Goal: Information Seeking & Learning: Understand process/instructions

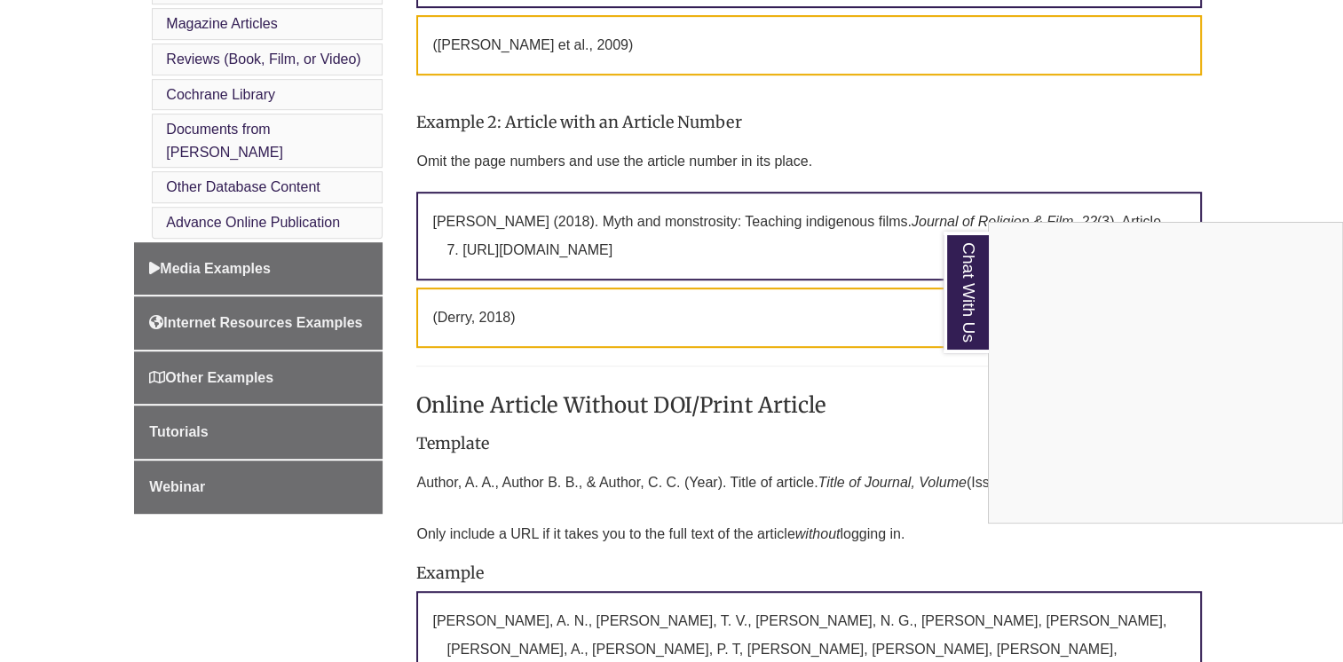
scroll to position [977, 0]
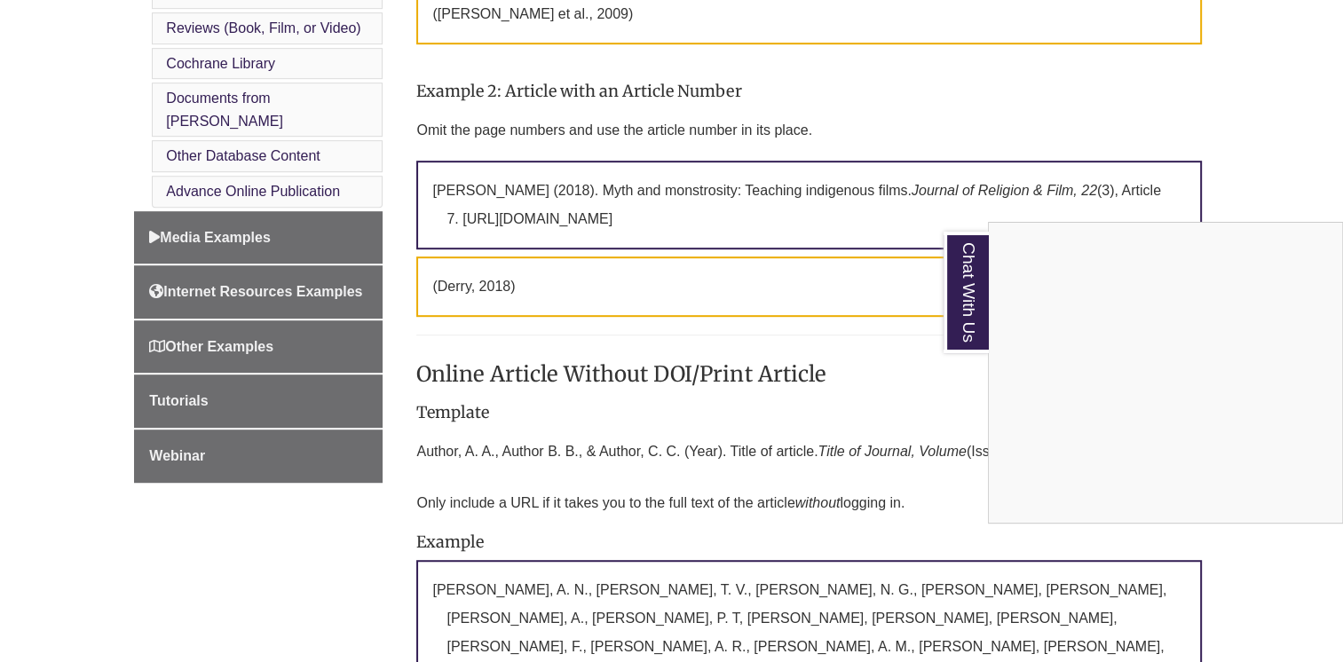
click at [834, 264] on div "Chat With Us" at bounding box center [671, 331] width 1343 height 662
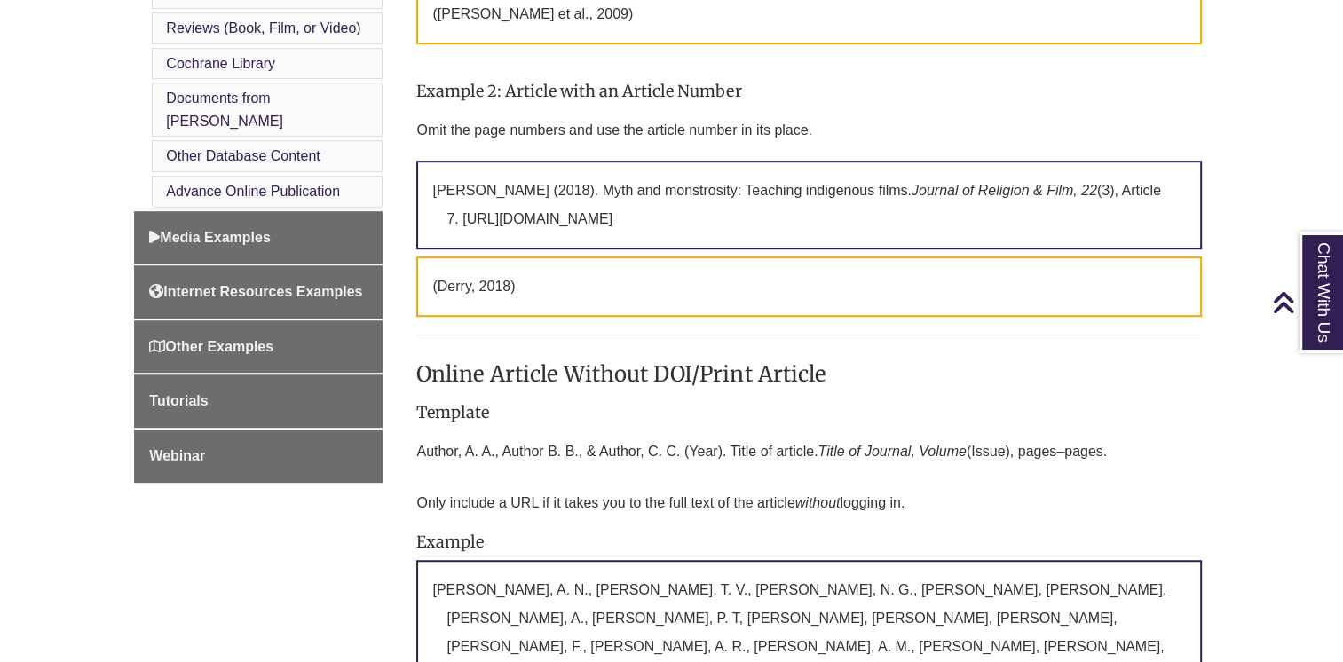
drag, startPoint x: 407, startPoint y: 418, endPoint x: 597, endPoint y: 418, distance: 189.1
click at [597, 431] on p "Author, A. A., Author B. B., & Author, C. C. (Year). Title of article. Title of…" at bounding box center [808, 452] width 785 height 43
click at [438, 431] on p "Author, A. A., Author B. B., & Author, C. C. (Year). Title of article. Title of…" at bounding box center [808, 452] width 785 height 43
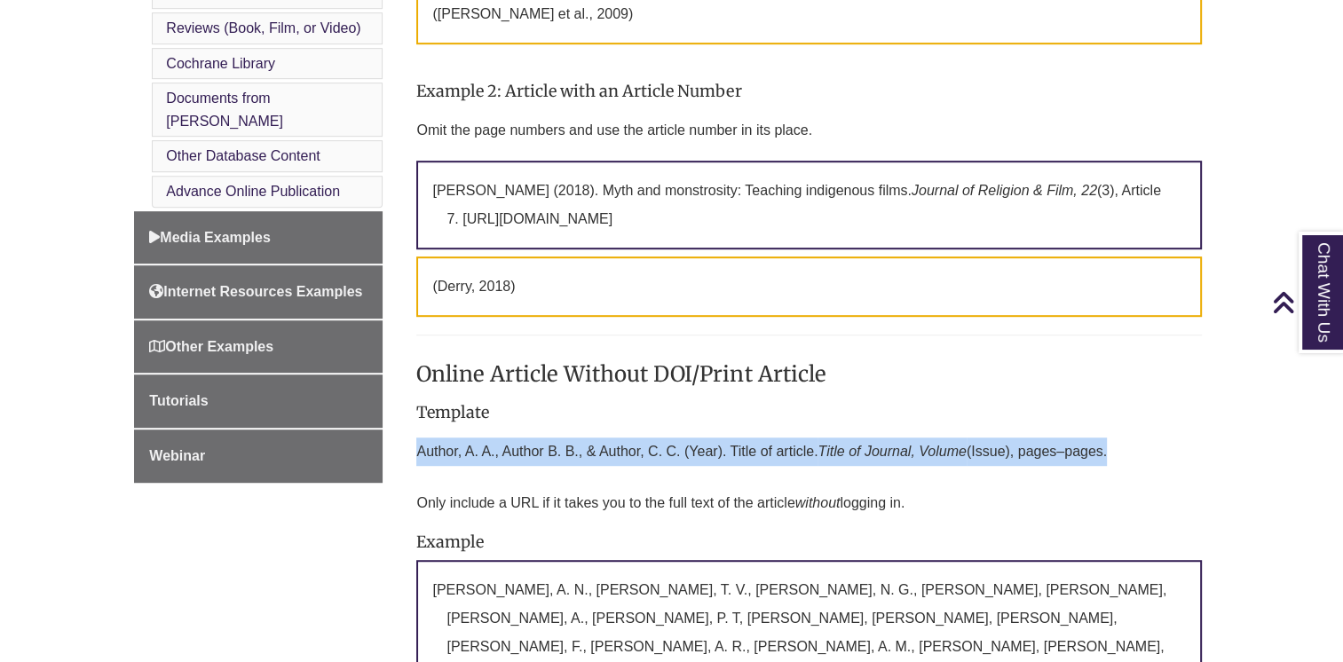
drag, startPoint x: 417, startPoint y: 417, endPoint x: 1114, endPoint y: 425, distance: 697.0
click at [1114, 431] on p "Author, A. A., Author B. B., & Author, C. C. (Year). Title of article. Title of…" at bounding box center [808, 452] width 785 height 43
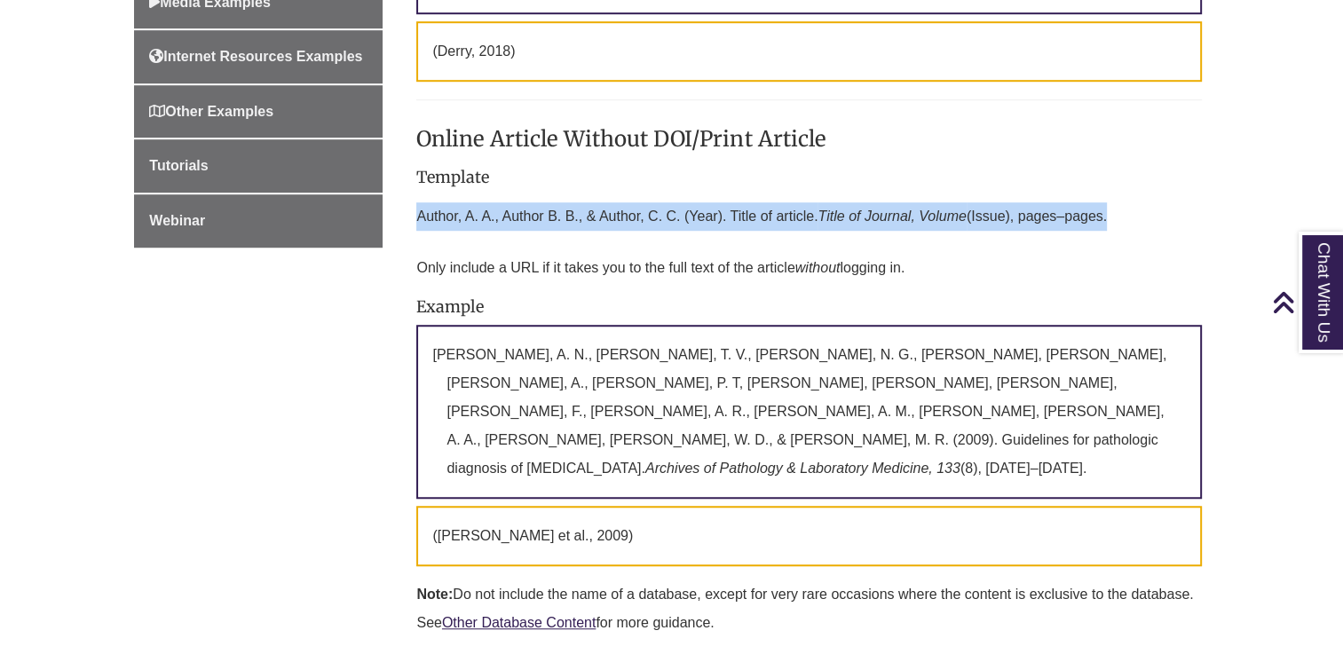
scroll to position [1243, 0]
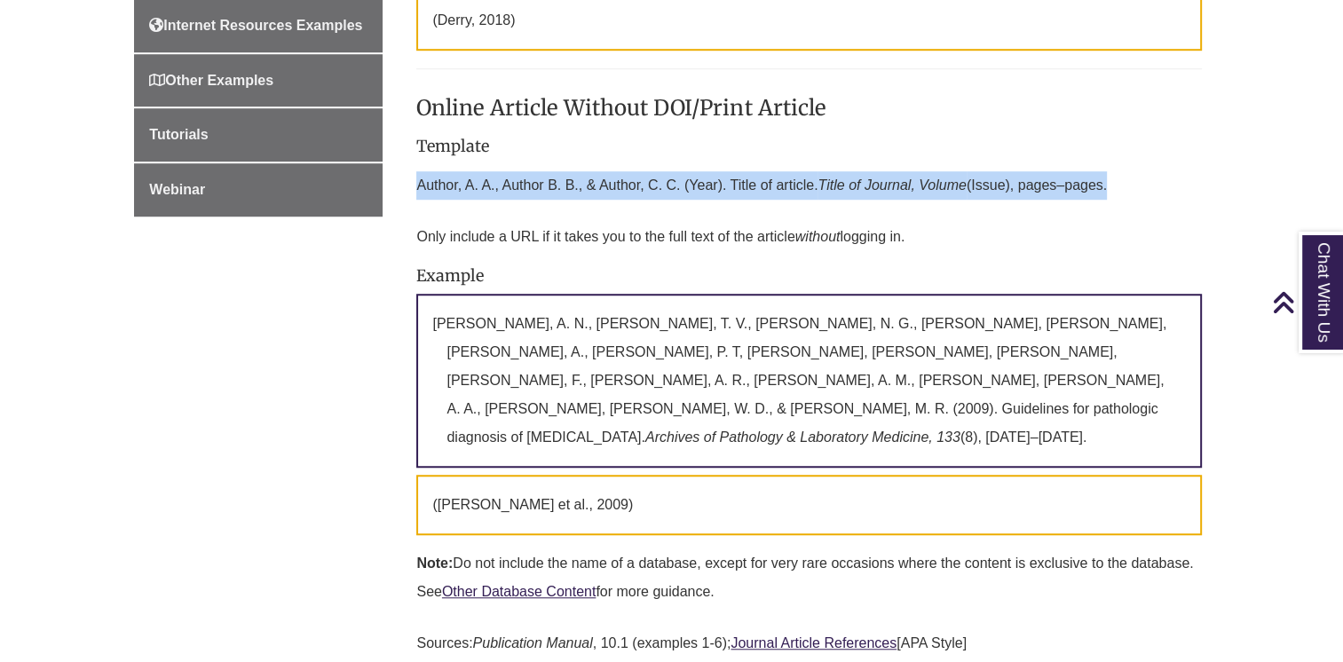
copy p "Author, A. A., Author B. B., & Author, C. C. (Year). Title of article. Title of…"
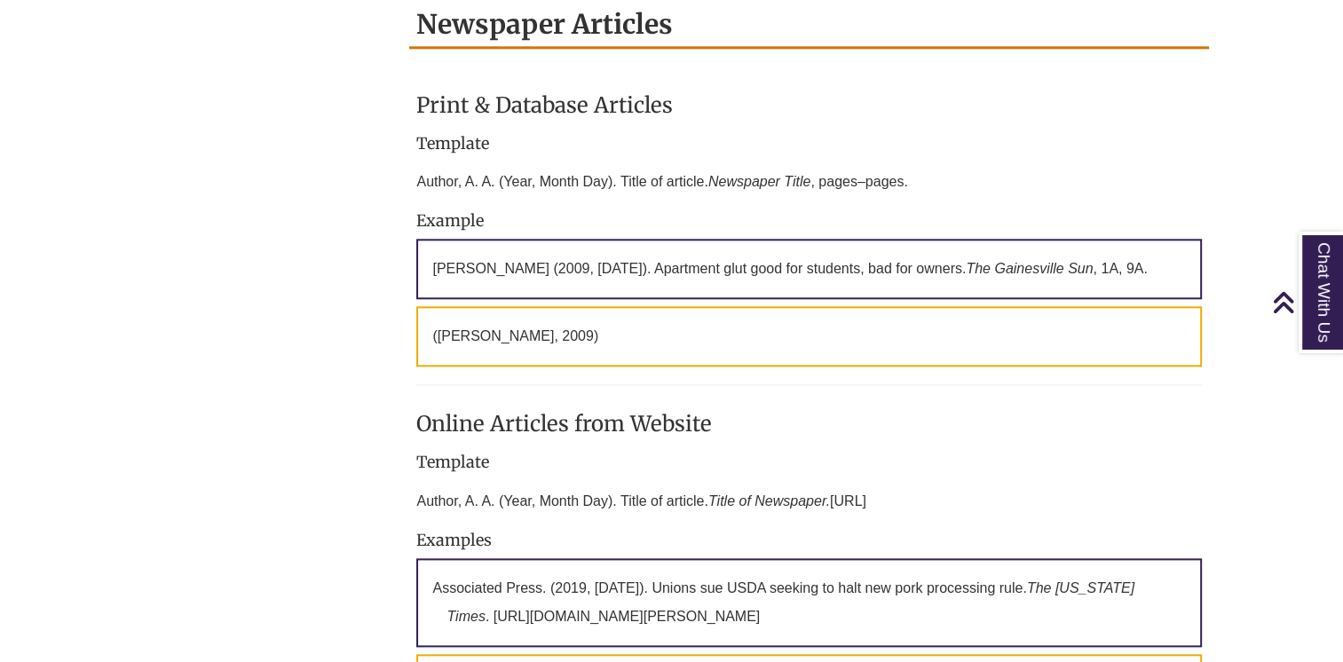
scroll to position [2042, 0]
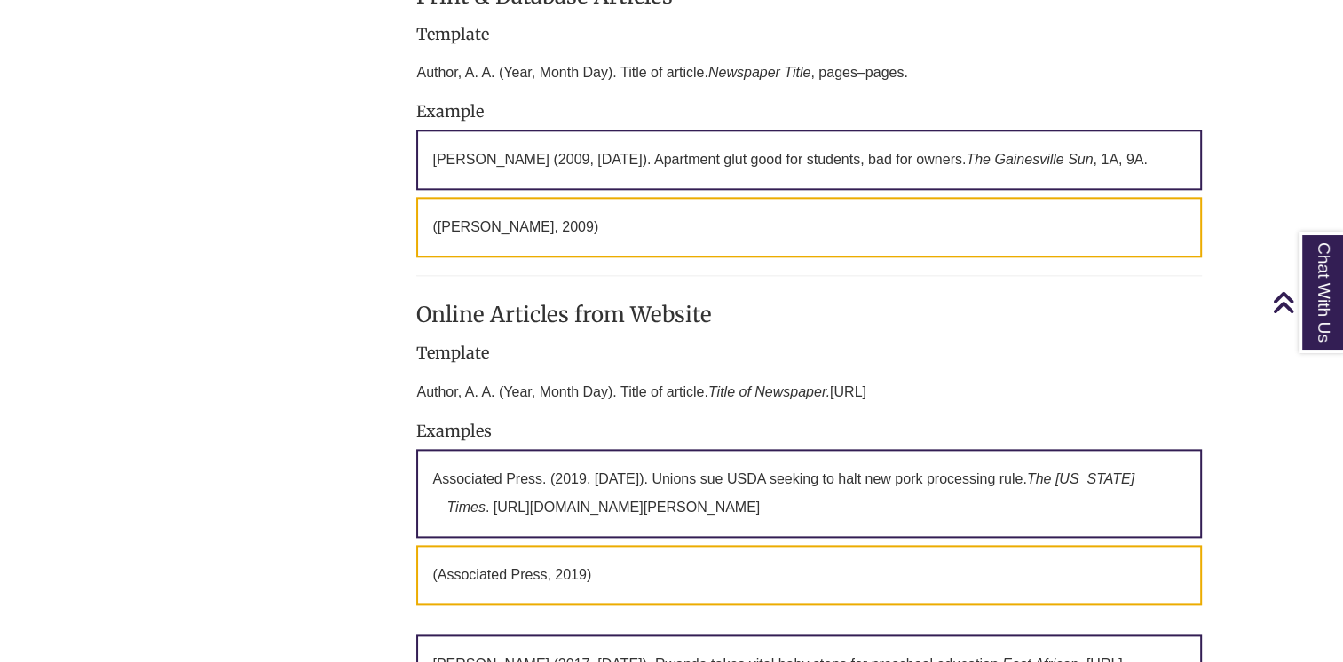
drag, startPoint x: 421, startPoint y: 325, endPoint x: 911, endPoint y: 325, distance: 490.1
click at [911, 371] on p "Author, A. A. (Year, Month Day). Title of article. Title of Newspaper. [URL]" at bounding box center [808, 392] width 785 height 43
drag, startPoint x: 911, startPoint y: 325, endPoint x: 886, endPoint y: 325, distance: 24.9
copy p "Author, A. A. (Year, Month Day). Title of article. Title of Newspaper. [URL]"
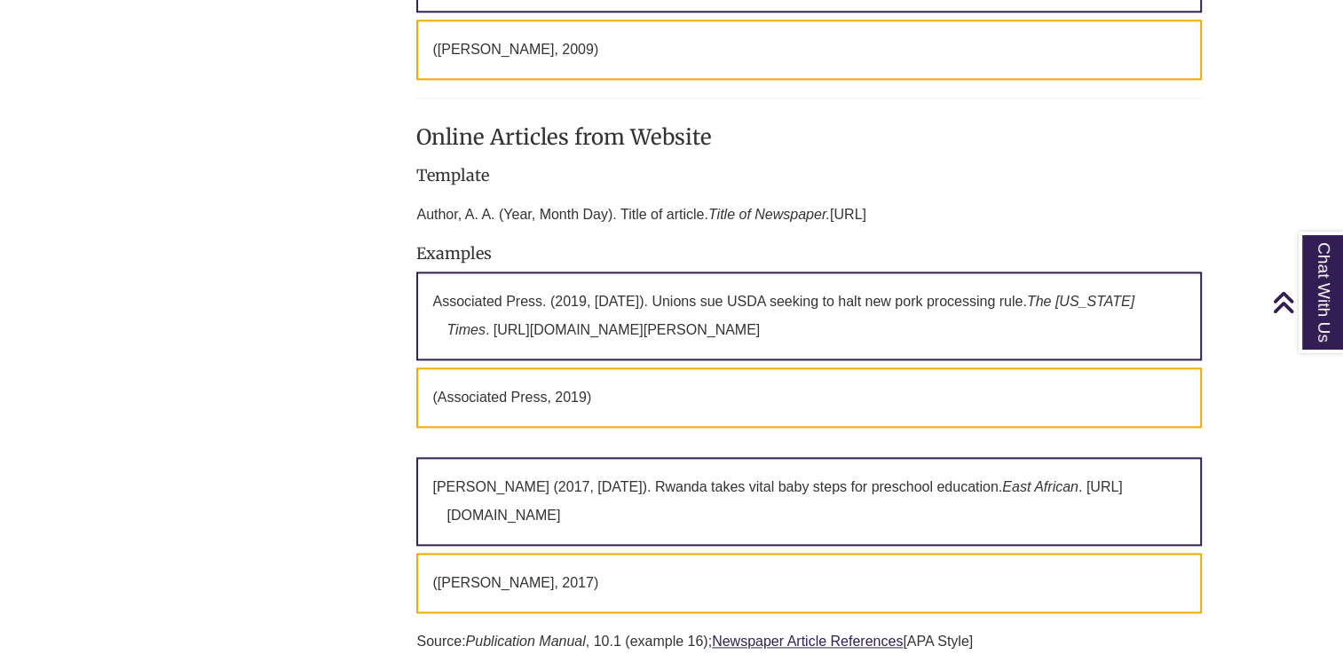
scroll to position [2308, 0]
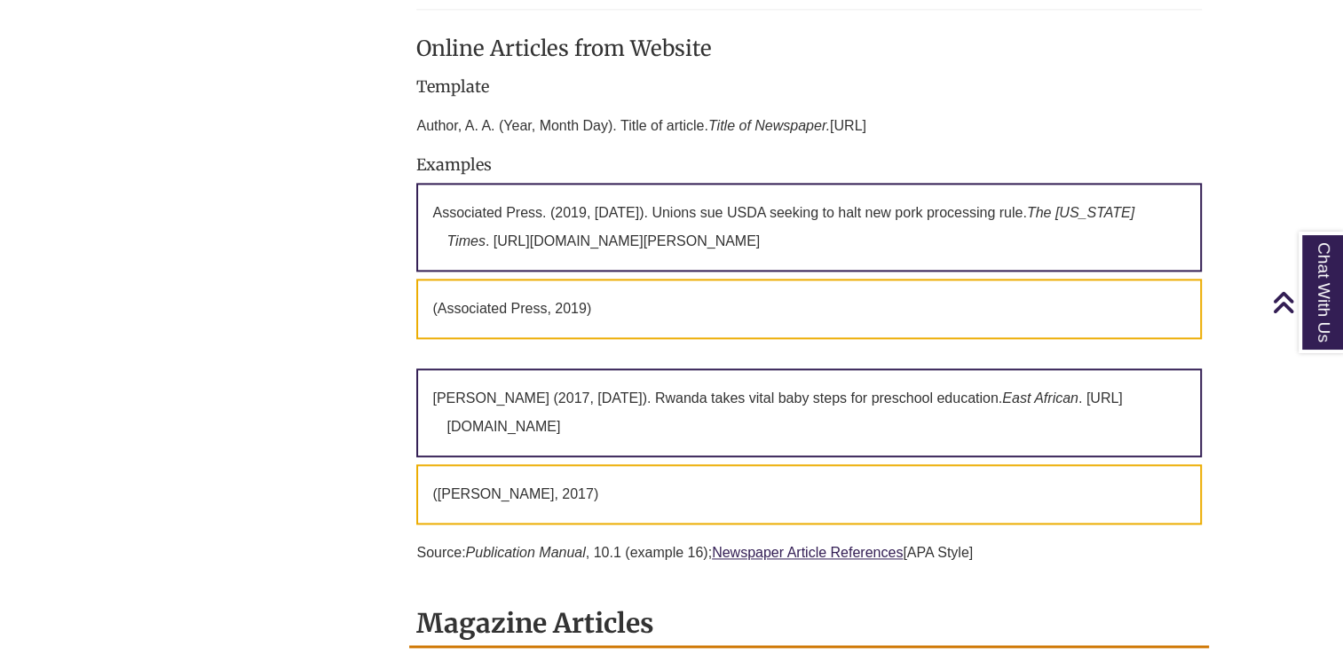
click at [559, 183] on p "Associated Press. (2019, [DATE]). Unions sue USDA seeking to halt new pork proc…" at bounding box center [808, 227] width 785 height 89
drag, startPoint x: 433, startPoint y: 147, endPoint x: 1074, endPoint y: 193, distance: 642.6
click at [1074, 193] on p "Associated Press. (2019, [DATE]). Unions sue USDA seeking to halt new pork proc…" at bounding box center [808, 227] width 785 height 89
copy p "Associated Press. (2019, [DATE]). Unions sue USDA seeking to halt new pork proc…"
